Goal: Transaction & Acquisition: Book appointment/travel/reservation

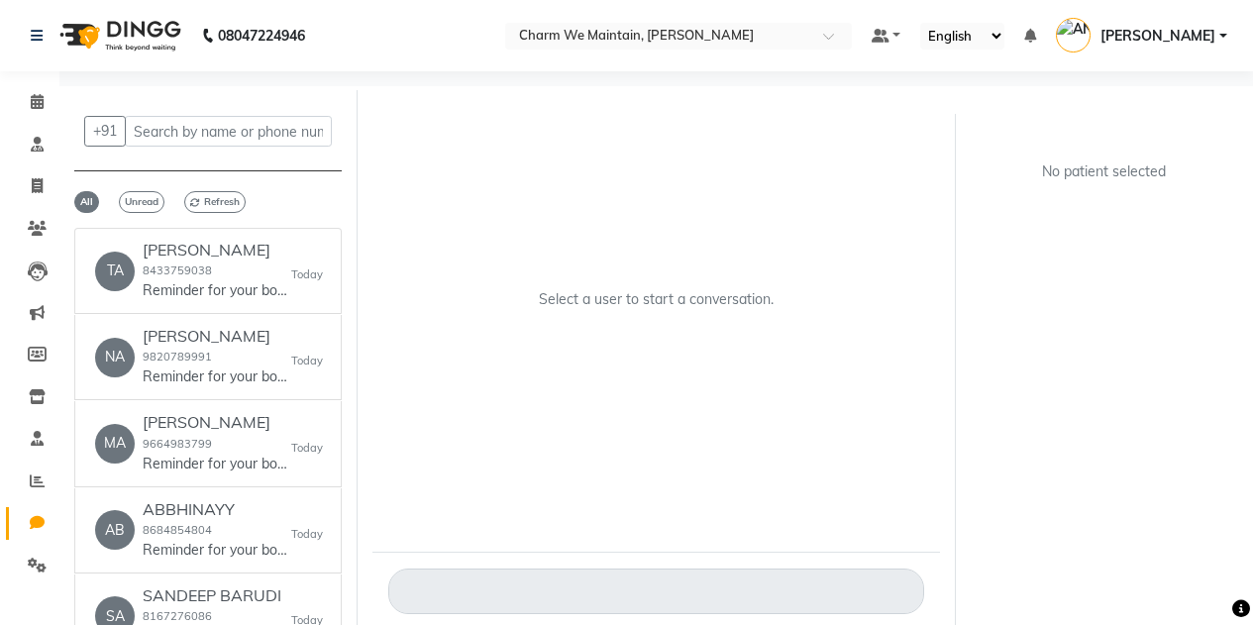
select select "100"
click at [35, 185] on icon at bounding box center [37, 185] width 11 height 15
select select "8618"
select select "service"
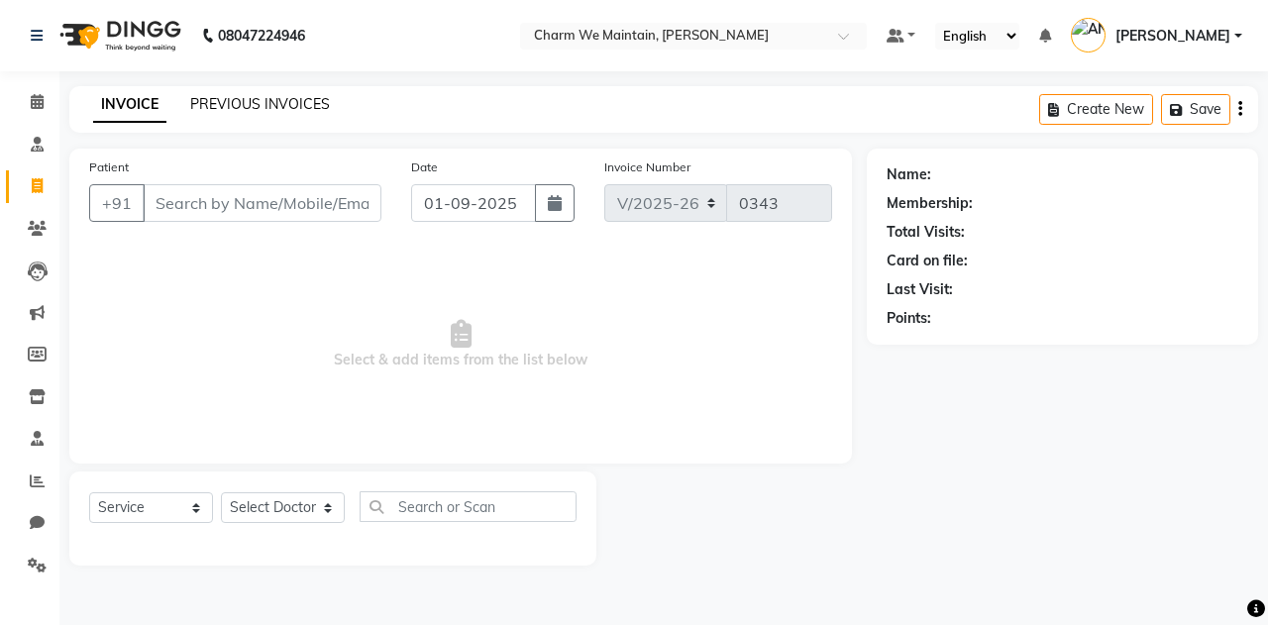
click at [292, 108] on link "PREVIOUS INVOICES" at bounding box center [260, 104] width 140 height 18
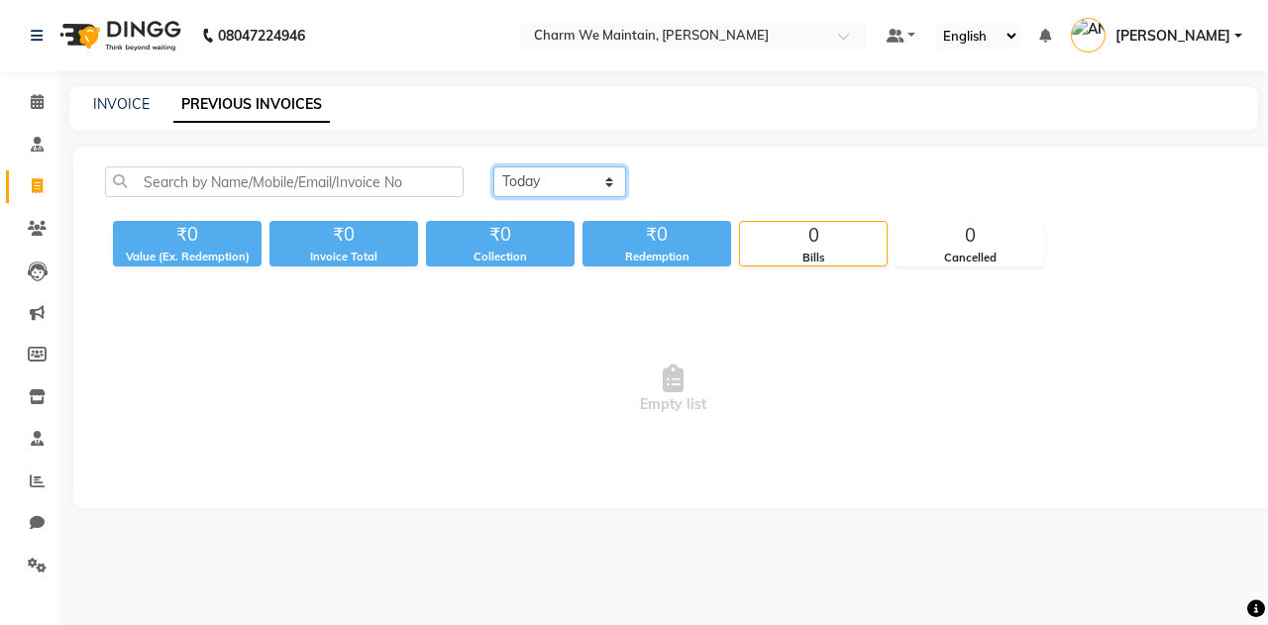
click at [553, 189] on select "[DATE] [DATE] Custom Range" at bounding box center [559, 181] width 133 height 31
select select "[DATE]"
click at [493, 166] on select "[DATE] [DATE] Custom Range" at bounding box center [559, 181] width 133 height 31
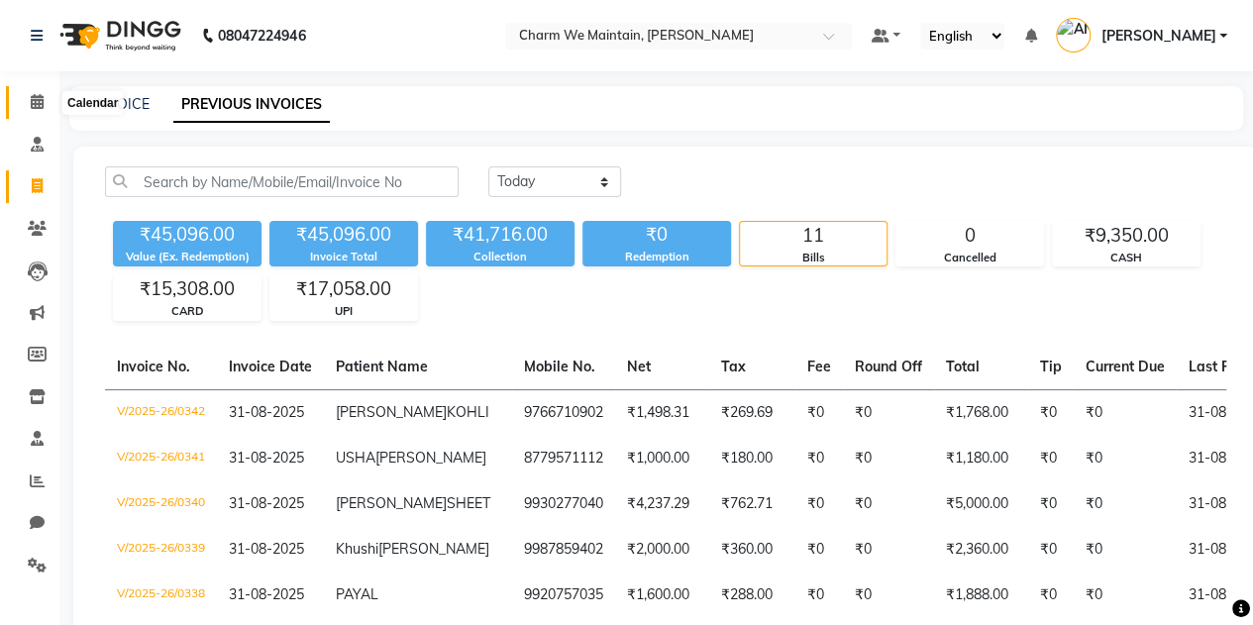
click at [39, 106] on icon at bounding box center [37, 101] width 13 height 15
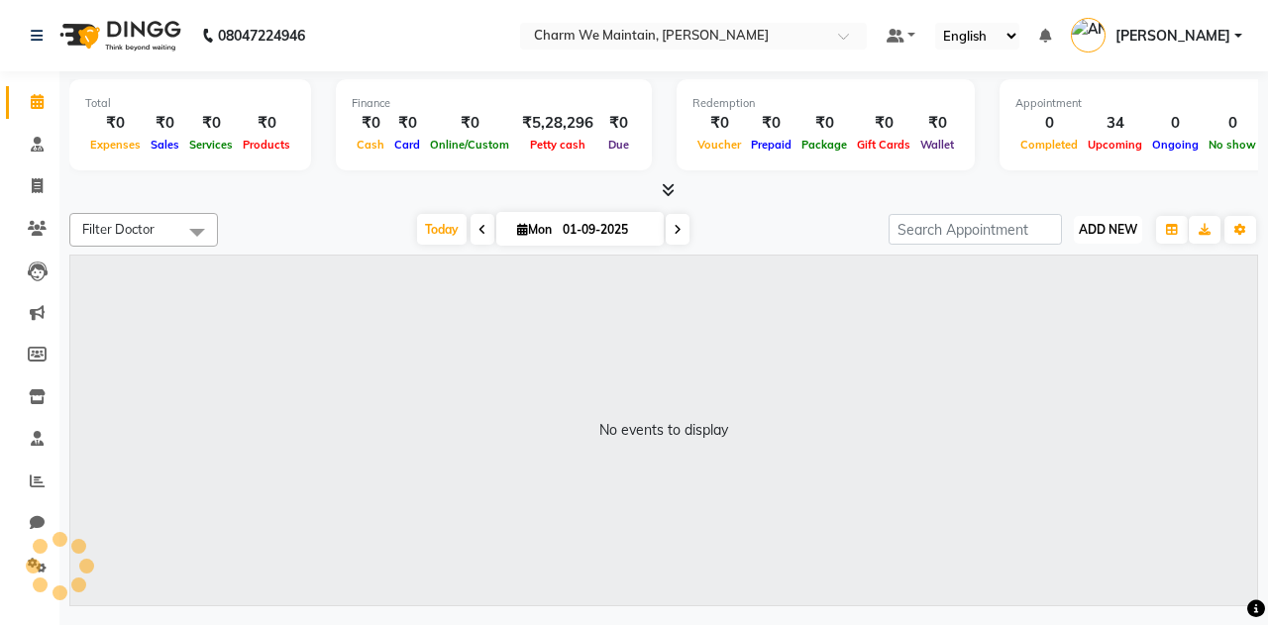
click at [1080, 229] on span "ADD NEW" at bounding box center [1108, 229] width 58 height 15
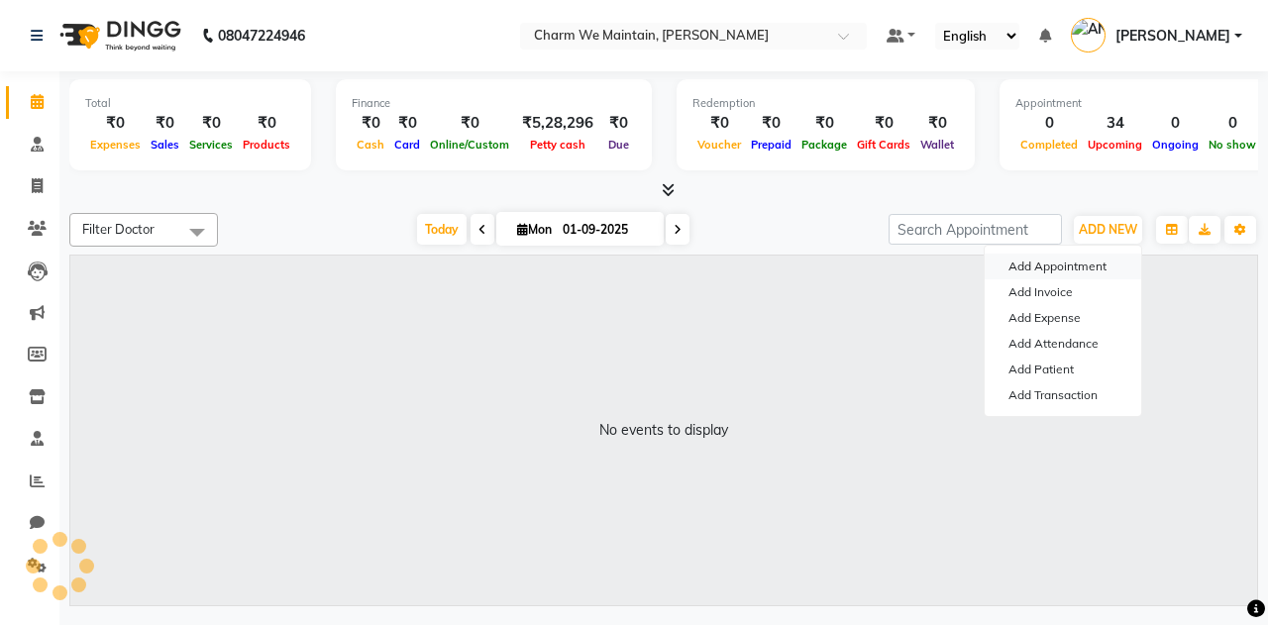
click at [1050, 273] on button "Add Appointment" at bounding box center [1063, 267] width 156 height 26
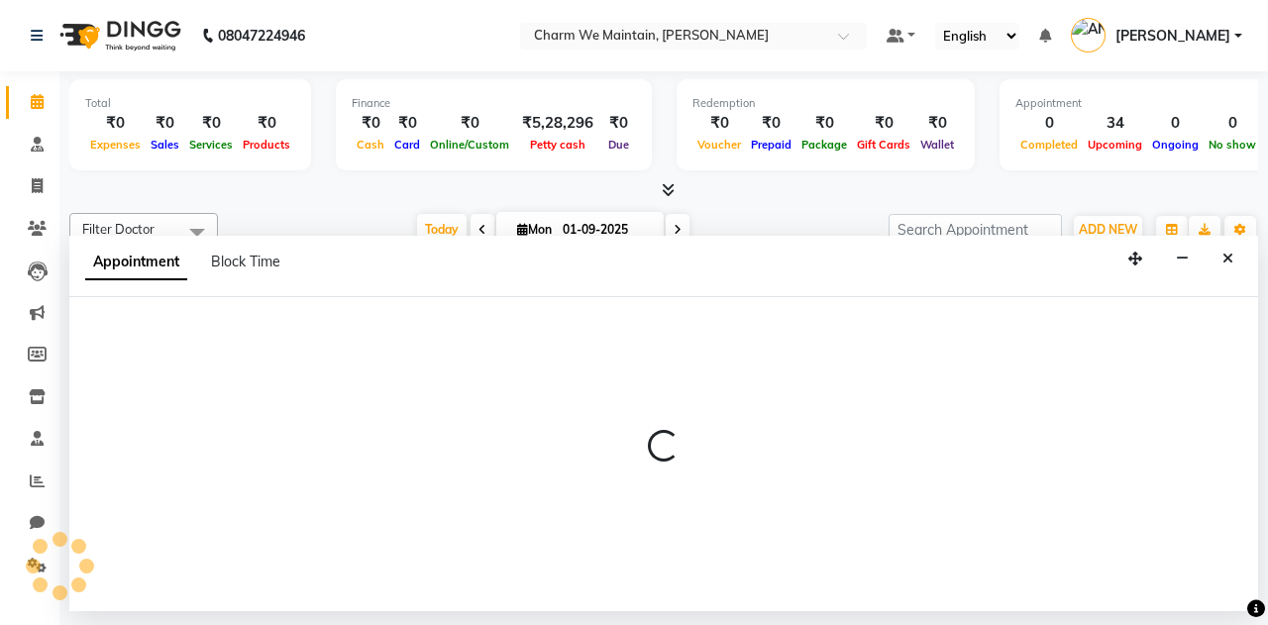
select select "tentative"
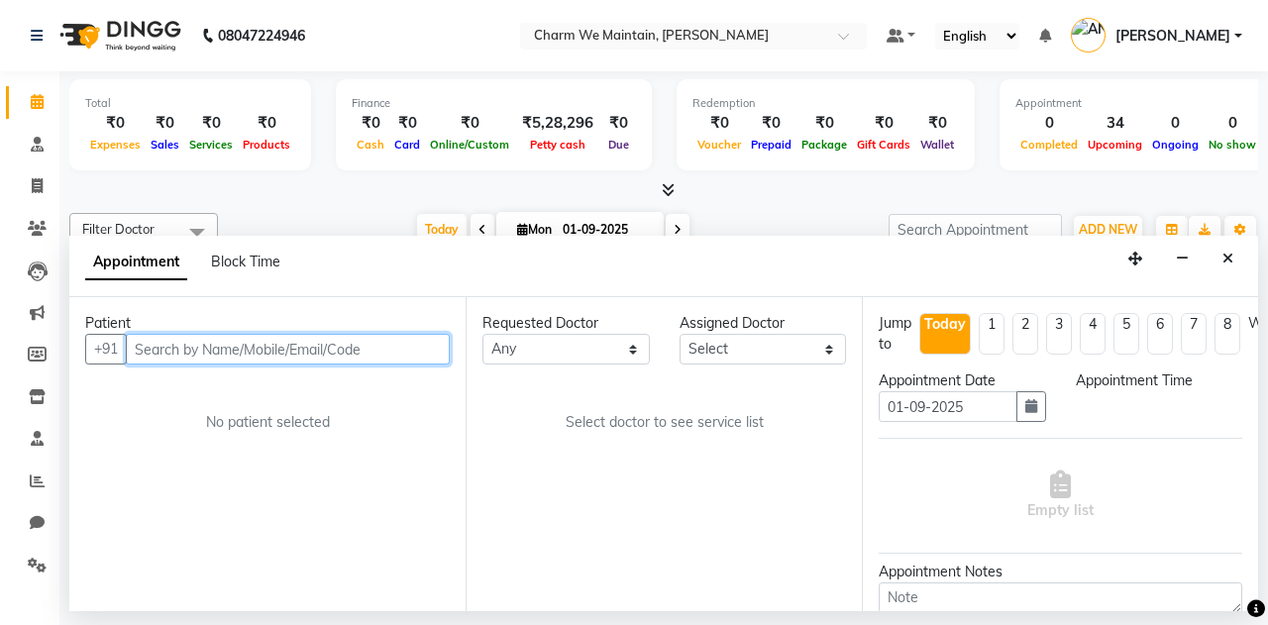
select select "540"
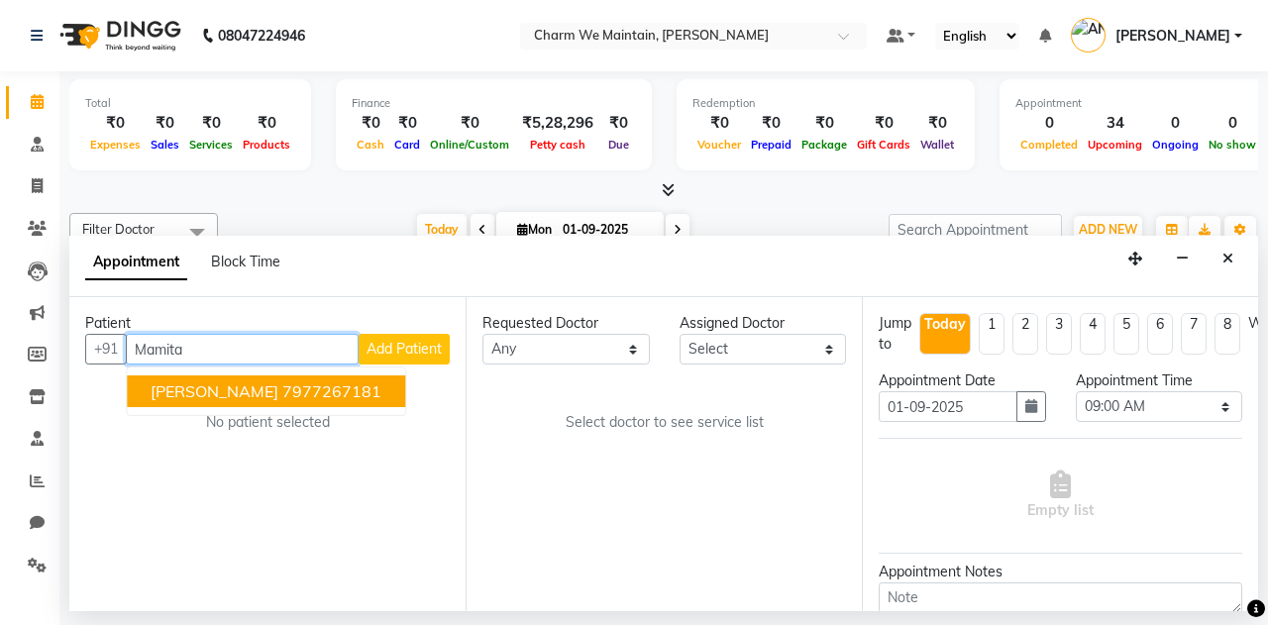
click at [346, 395] on ngb-highlight "7977267181" at bounding box center [331, 391] width 99 height 20
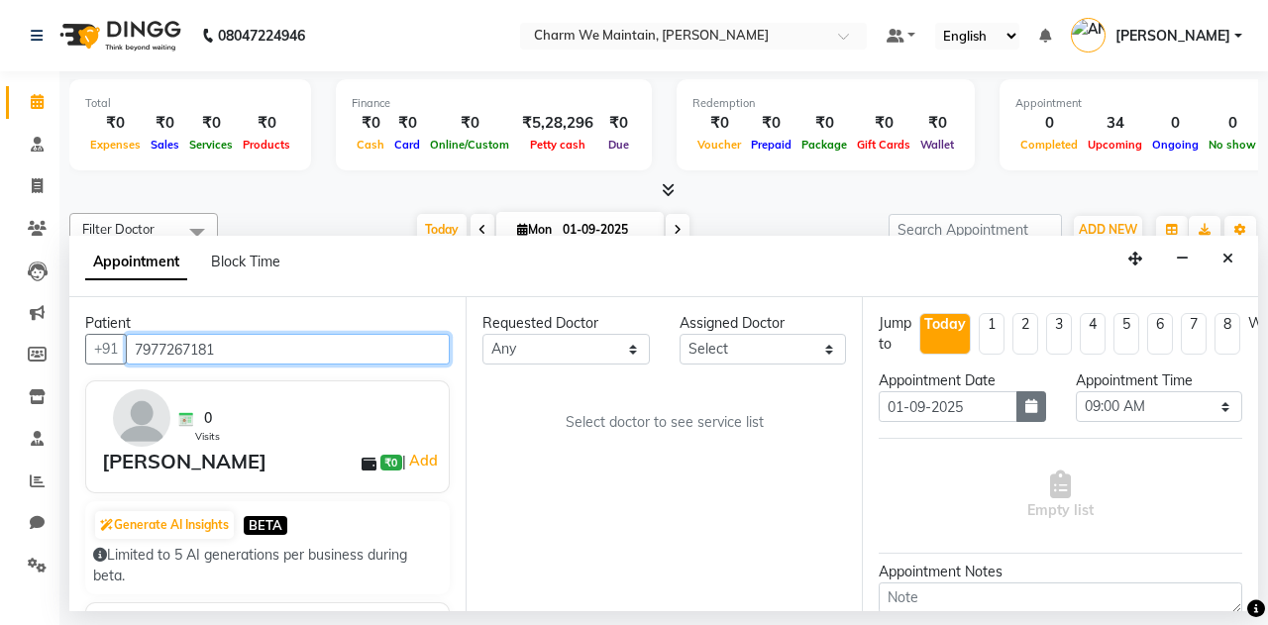
type input "7977267181"
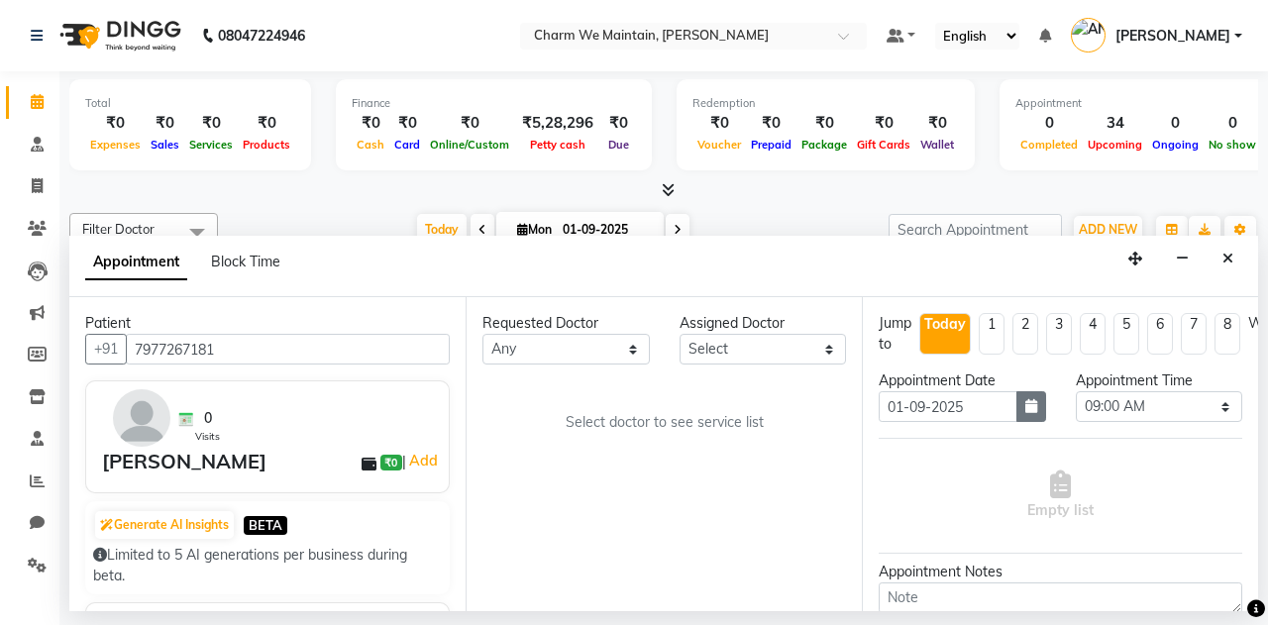
click at [1025, 408] on icon "button" at bounding box center [1031, 406] width 12 height 14
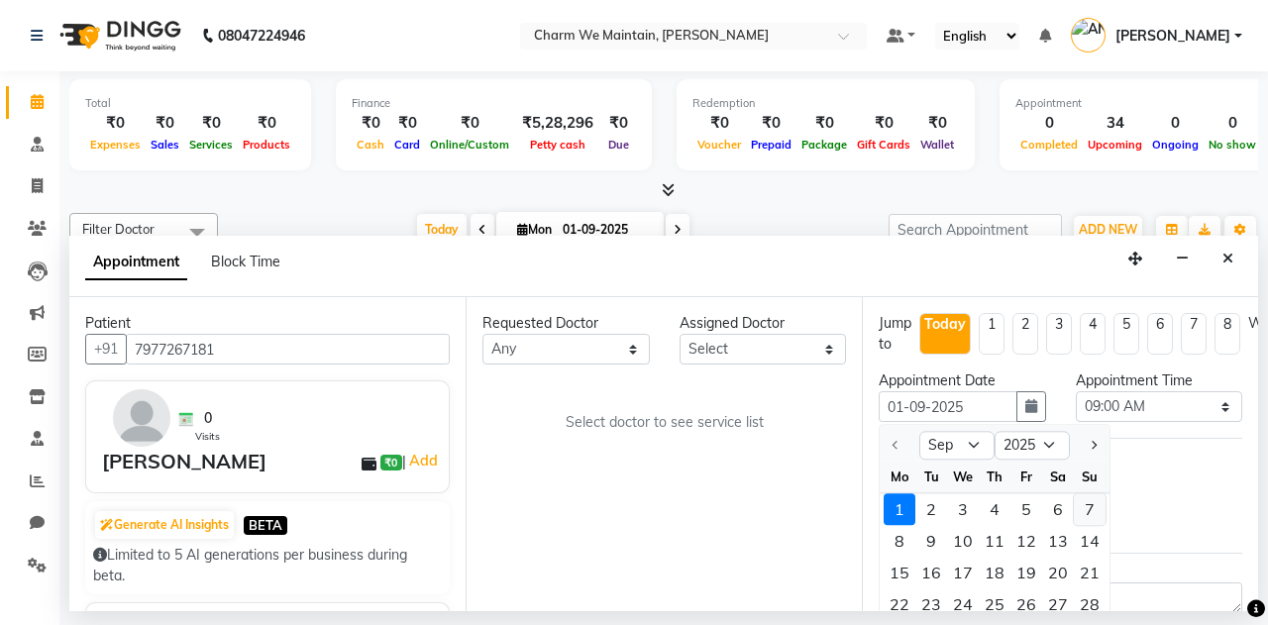
click at [1080, 506] on div "7" at bounding box center [1090, 510] width 32 height 32
type input "[DATE]"
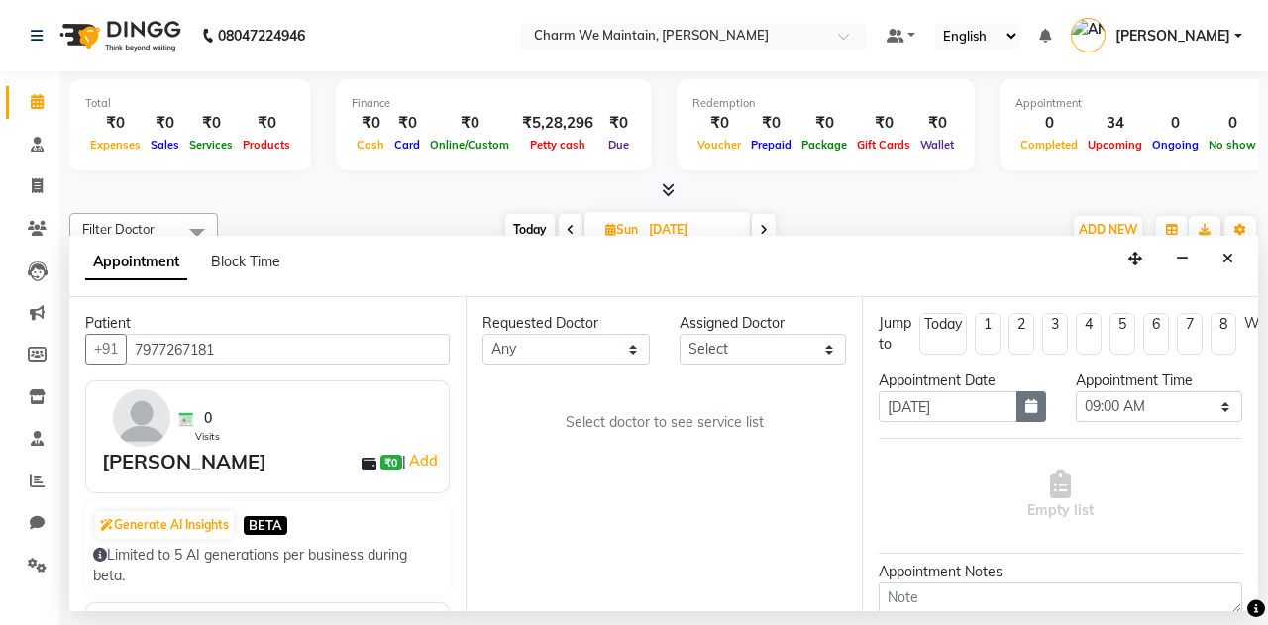
click at [1016, 412] on button "button" at bounding box center [1031, 406] width 30 height 31
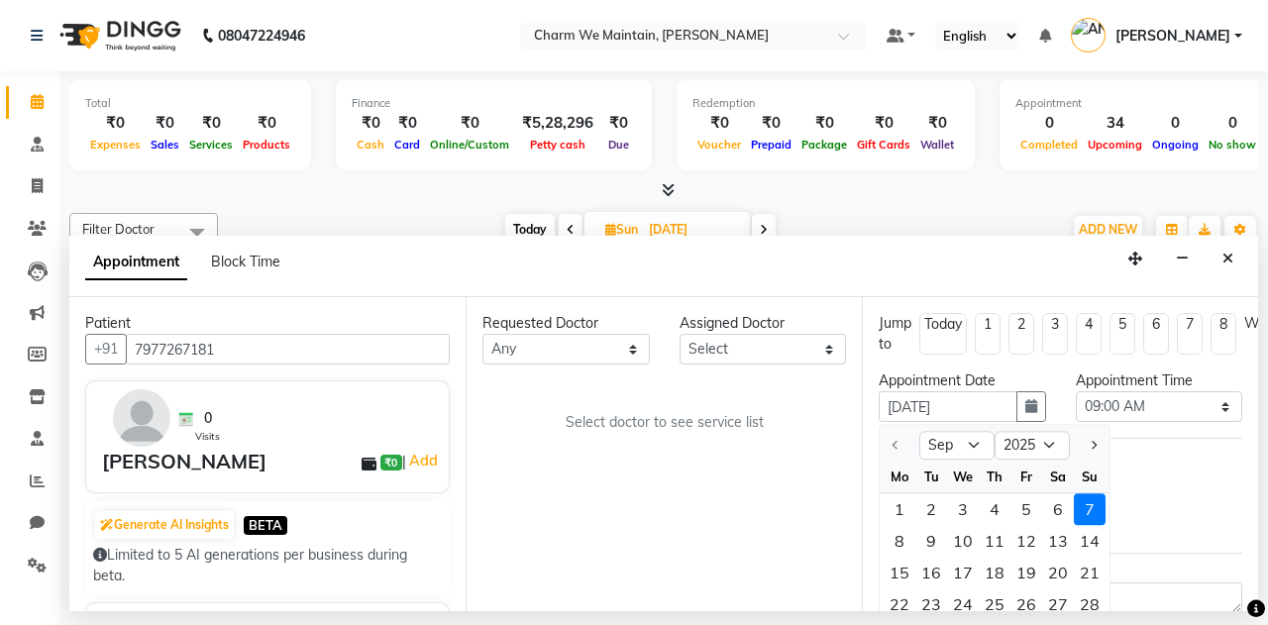
click at [1089, 510] on div "7" at bounding box center [1090, 510] width 32 height 32
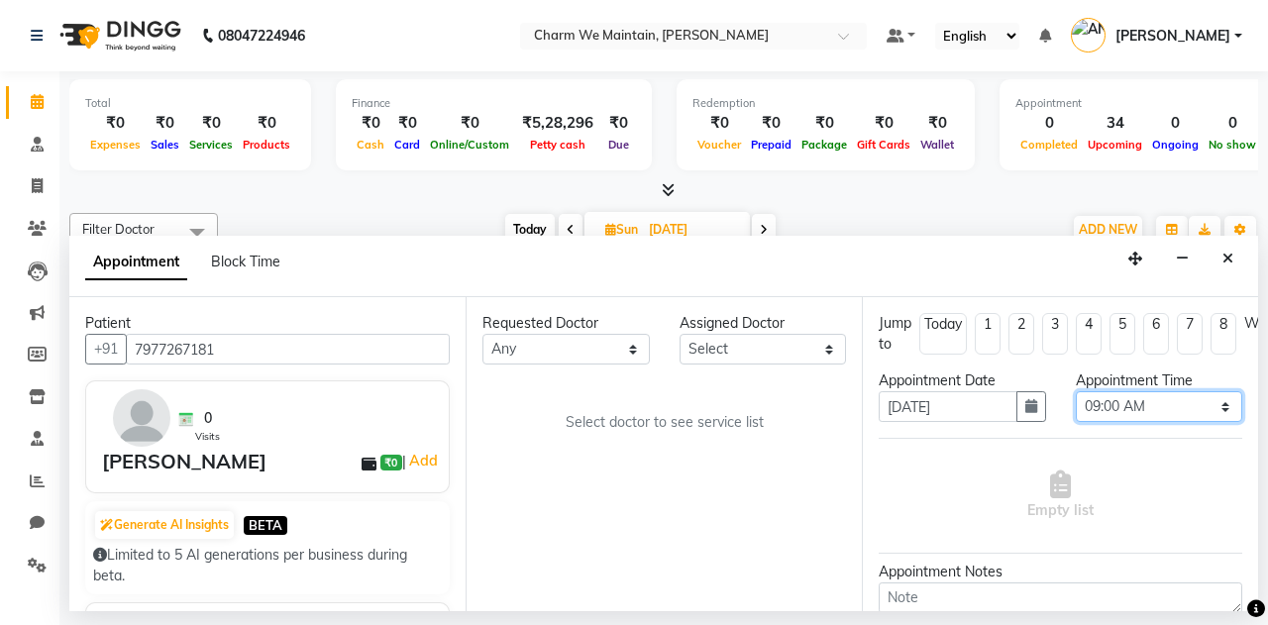
click at [1117, 399] on select "Select 09:00 AM 09:15 AM 09:30 AM 09:45 AM 10:00 AM 10:15 AM 10:30 AM 10:45 AM …" at bounding box center [1159, 406] width 167 height 31
select select "720"
click at [1076, 391] on select "Select 09:00 AM 09:15 AM 09:30 AM 09:45 AM 10:00 AM 10:15 AM 10:30 AM 10:45 AM …" at bounding box center [1159, 406] width 167 height 31
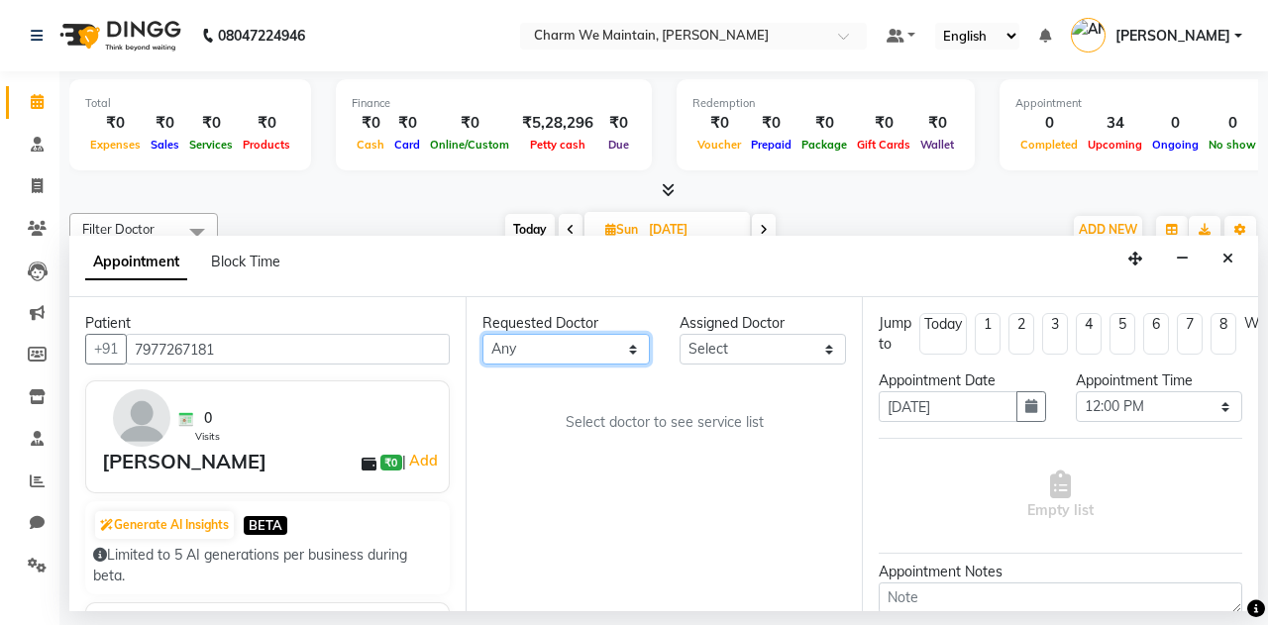
click at [531, 356] on select "Any DR. AASTHA DR. AYESHA DR. [GEOGRAPHIC_DATA]" at bounding box center [565, 349] width 167 height 31
select select "86210"
click at [482, 334] on select "Any DR. AASTHA DR. AYESHA DR. [GEOGRAPHIC_DATA]" at bounding box center [565, 349] width 167 height 31
select select "86210"
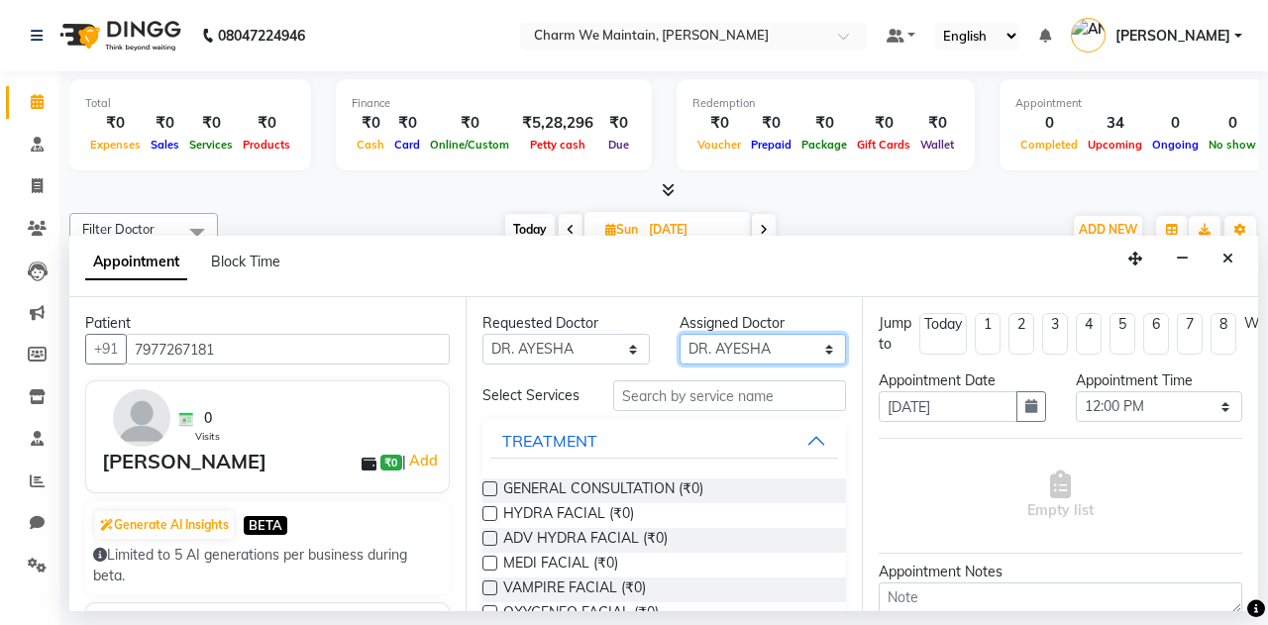
click at [733, 342] on select "Select DR. AASTHA DR. AYESHA DR. [GEOGRAPHIC_DATA]" at bounding box center [762, 349] width 167 height 31
click at [679, 334] on select "Select DR. AASTHA DR. AYESHA DR. [GEOGRAPHIC_DATA]" at bounding box center [762, 349] width 167 height 31
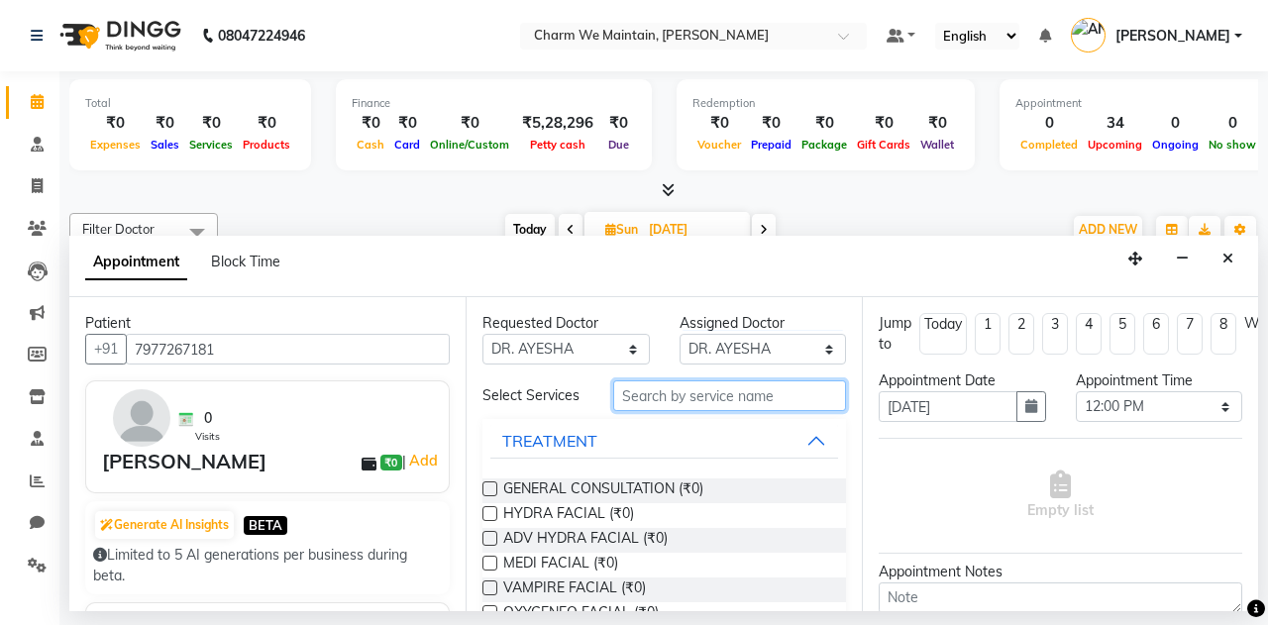
click at [719, 399] on input "text" at bounding box center [729, 395] width 233 height 31
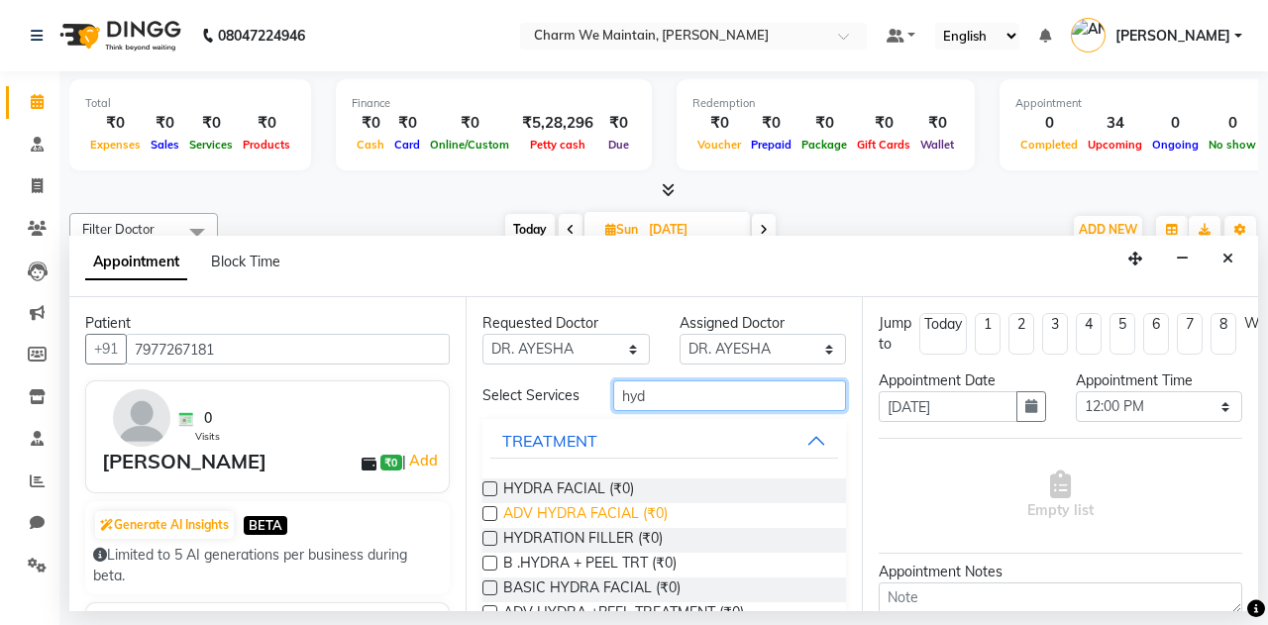
type input "hyd"
click at [619, 509] on span "ADV HYDRA FACIAL (₹0)" at bounding box center [585, 515] width 164 height 25
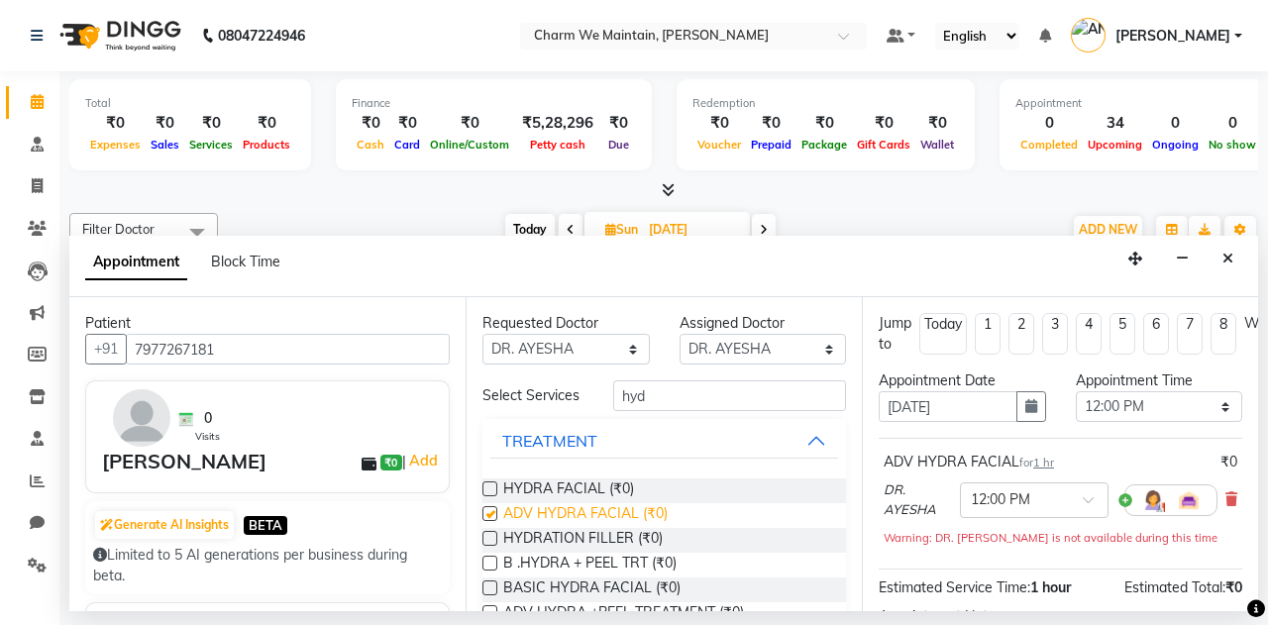
checkbox input "false"
click at [988, 559] on div "ADV HYDRA FACIAL for 1 hr ₹0 DR. AYESHA × 12:00 PM Warning: DR. [PERSON_NAME] i…" at bounding box center [1061, 504] width 364 height 132
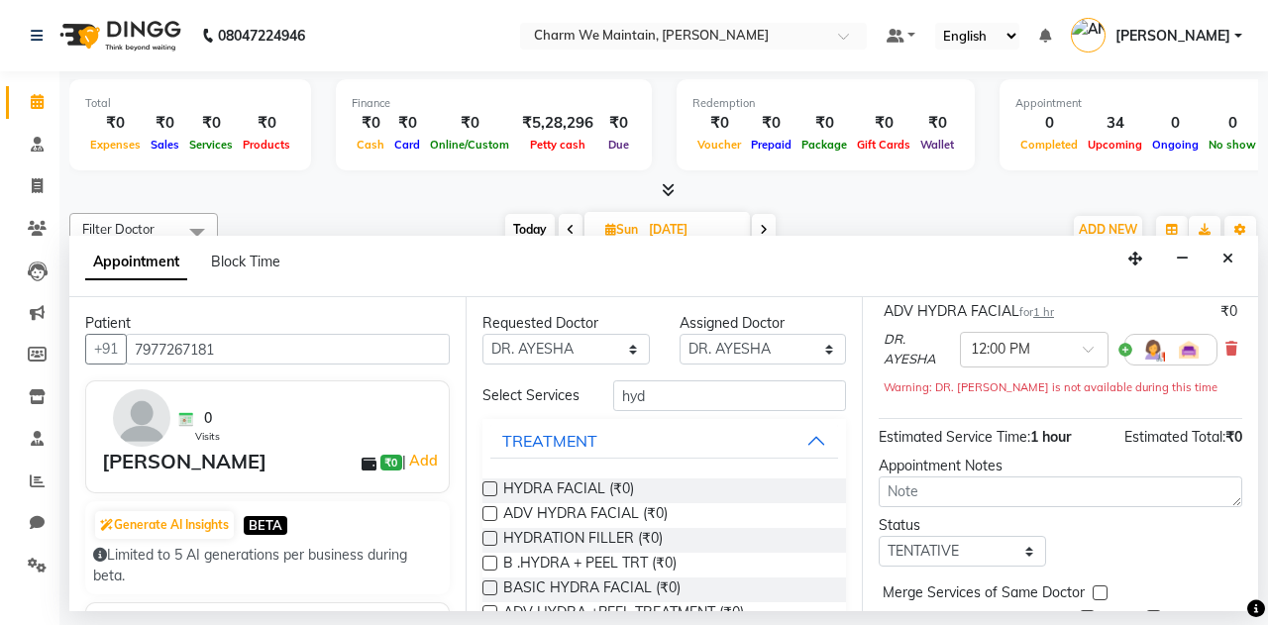
scroll to position [245, 0]
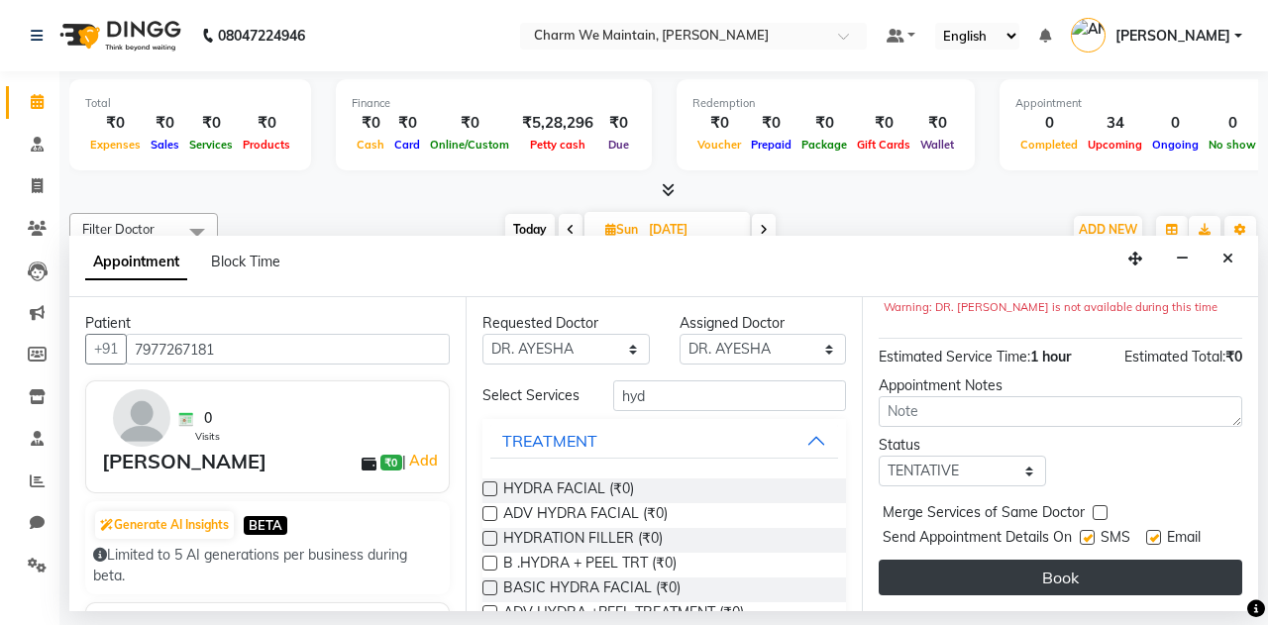
click at [1020, 560] on button "Book" at bounding box center [1061, 578] width 364 height 36
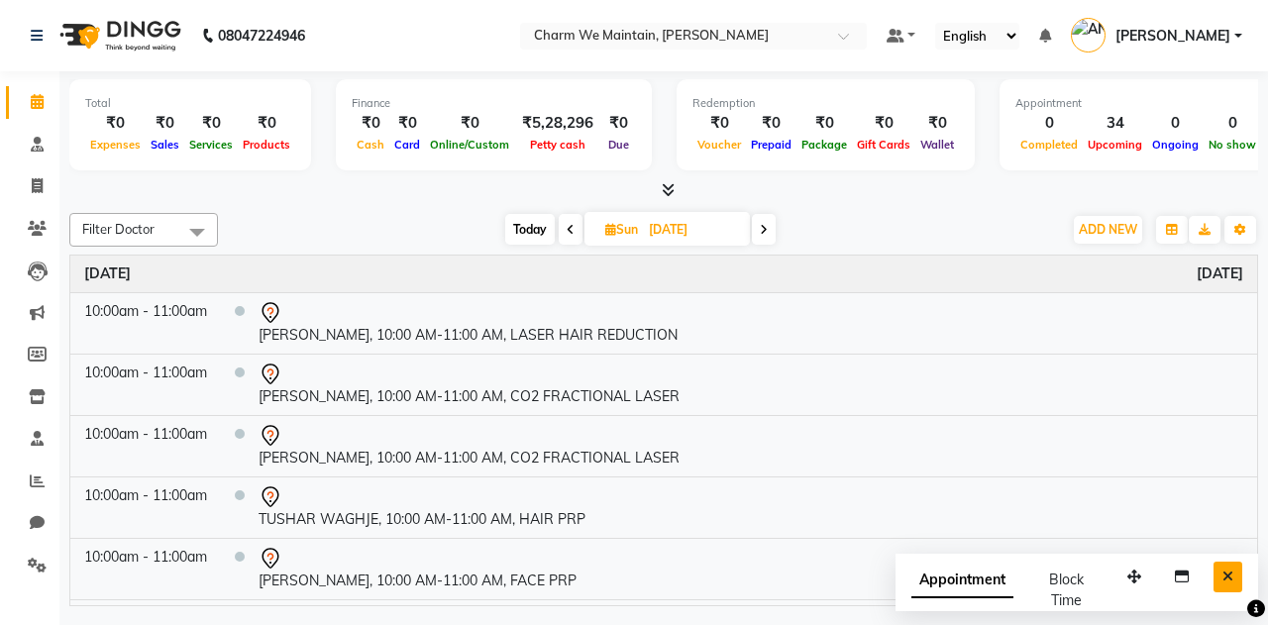
click at [1224, 564] on button "Close" at bounding box center [1227, 577] width 29 height 31
